Goal: Ask a question: Seek information or help from site administrators or community

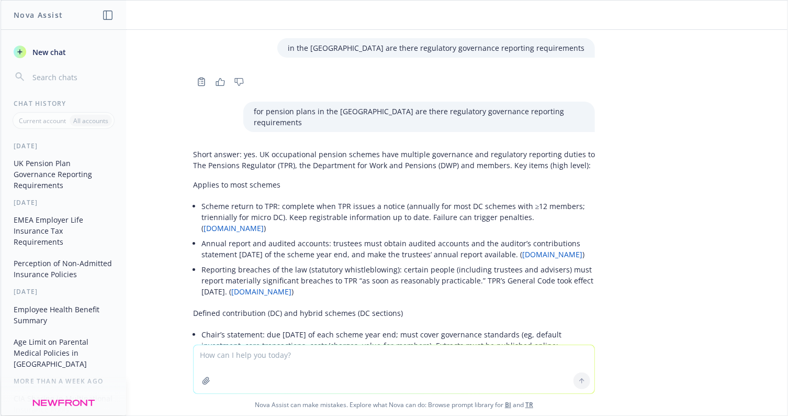
scroll to position [353, 0]
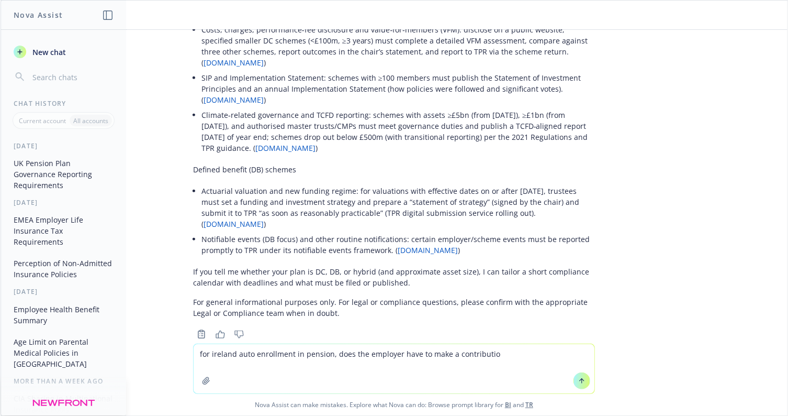
type textarea "for ireland auto enrollment in pension, does the employer have to make a contri…"
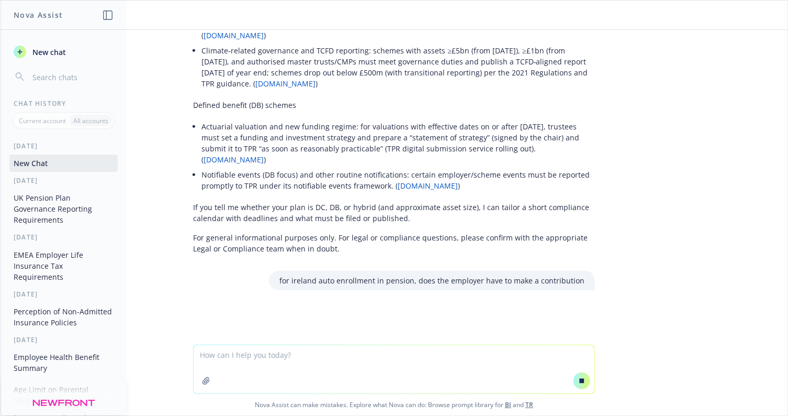
scroll to position [376, 0]
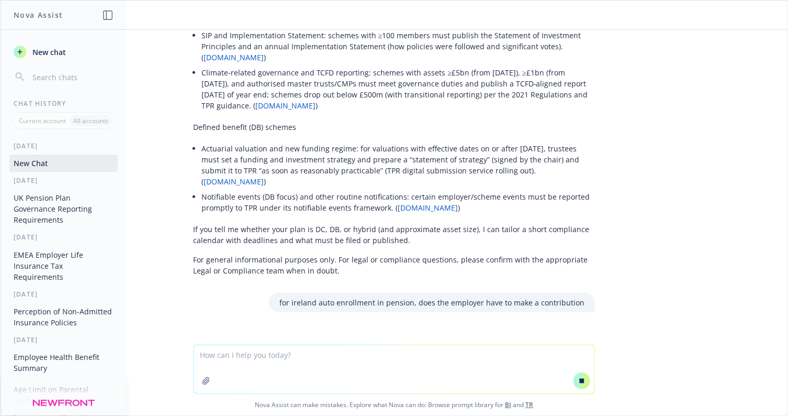
click at [378, 308] on div "in the [GEOGRAPHIC_DATA] are there regulatory governance reporting requirements…" at bounding box center [394, 187] width 787 height 315
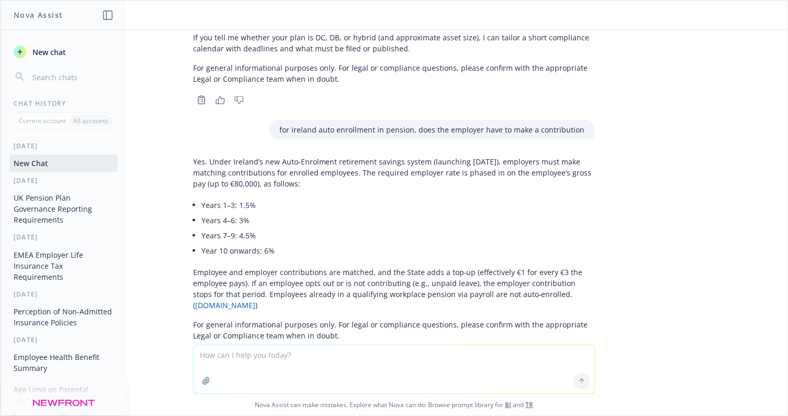
scroll to position [598, 0]
